Goal: Information Seeking & Learning: Learn about a topic

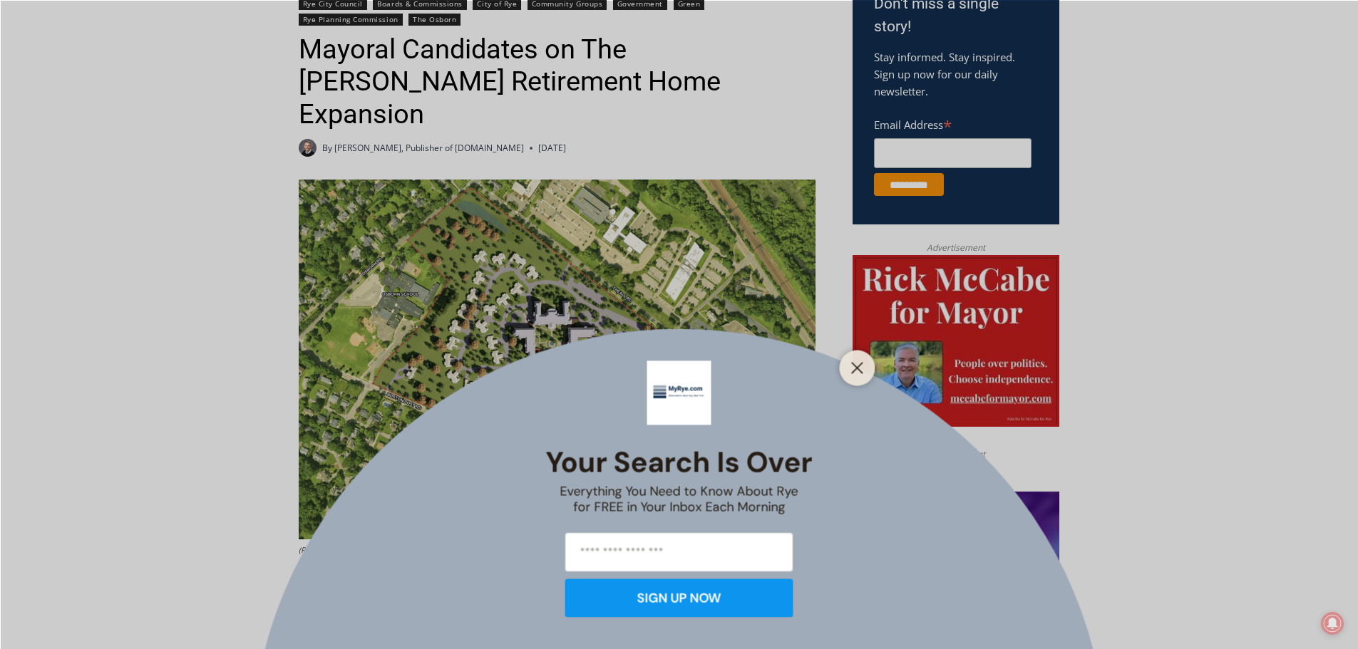
scroll to position [499, 0]
click at [1293, 281] on div "Your Search is Over Everything You Need to Know About Rye for FREE in Your Inbo…" at bounding box center [679, 324] width 1358 height 649
click at [1293, 278] on div "Your Search is Over Everything You Need to Know About Rye for FREE in Your Inbo…" at bounding box center [679, 324] width 1358 height 649
click at [855, 363] on icon "Close" at bounding box center [857, 367] width 13 height 13
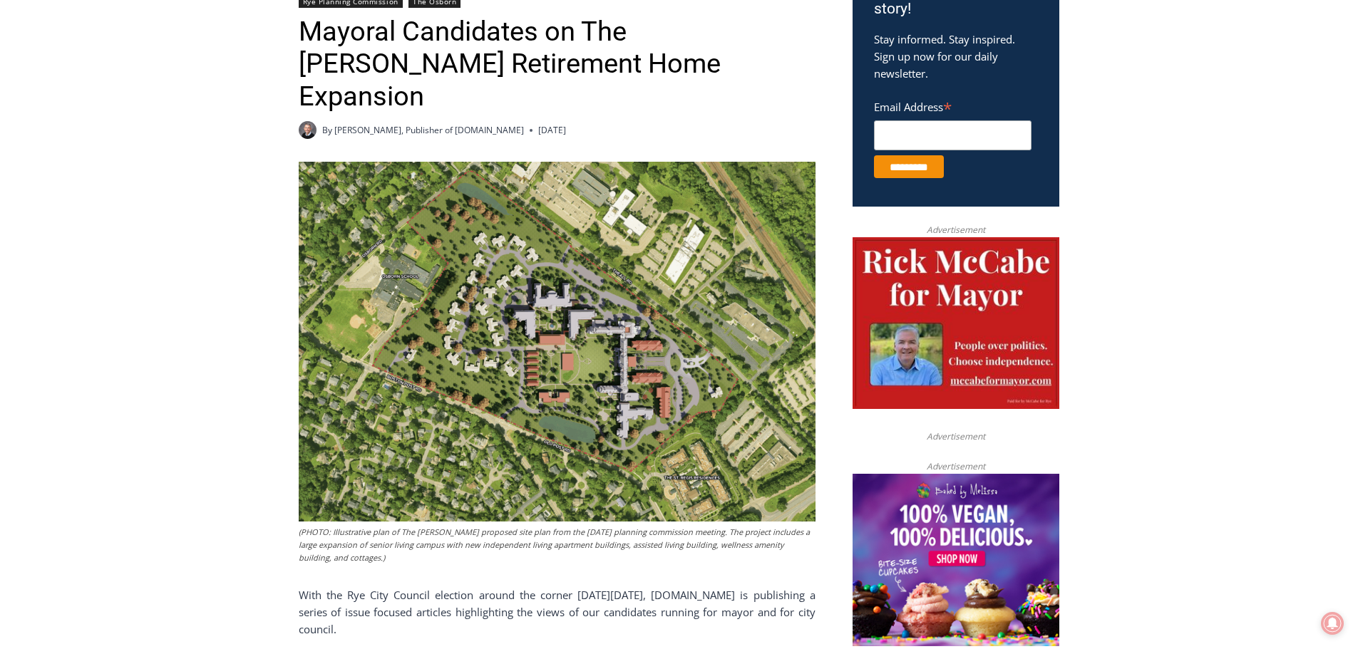
scroll to position [641, 0]
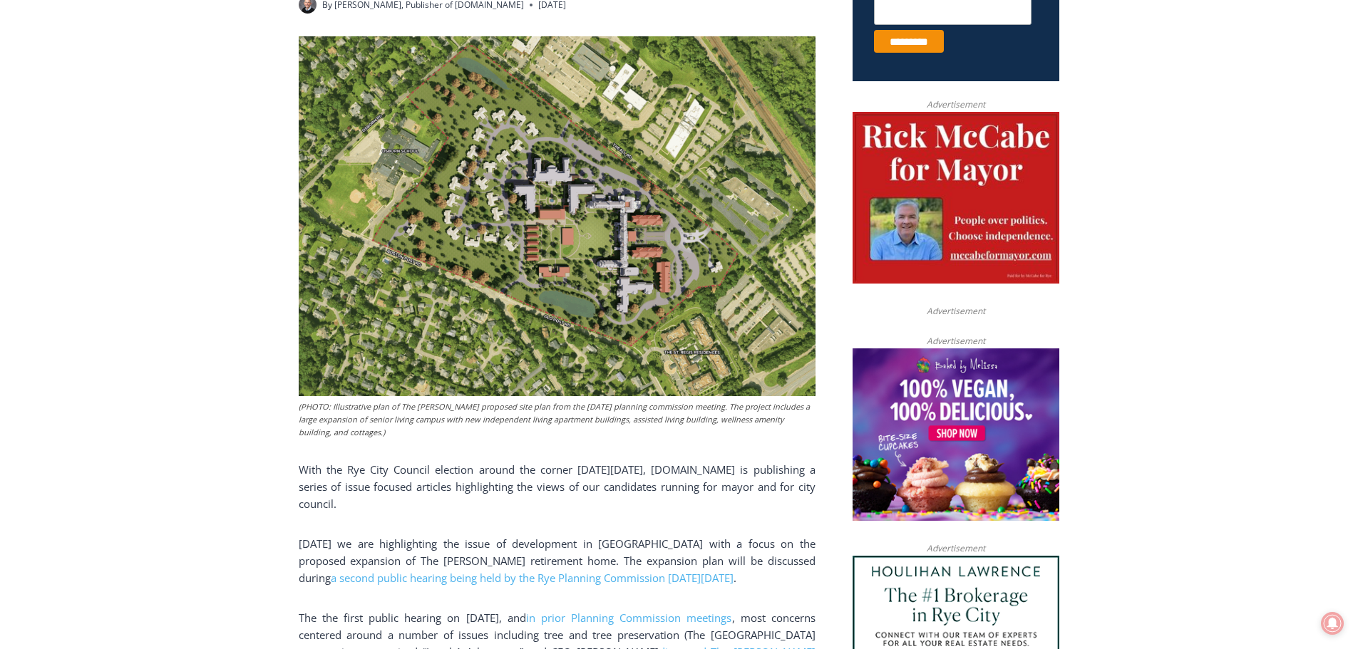
click at [503, 192] on img at bounding box center [557, 216] width 517 height 360
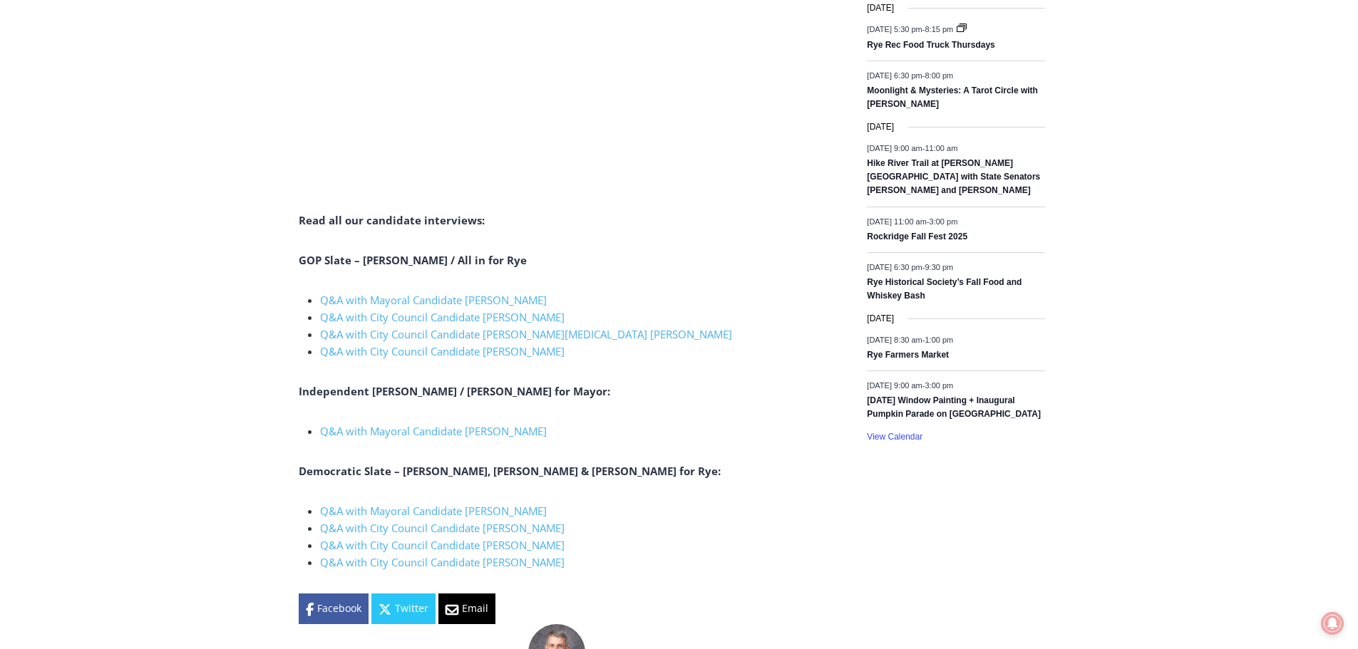
scroll to position [2067, 0]
